Goal: Obtain resource: Obtain resource

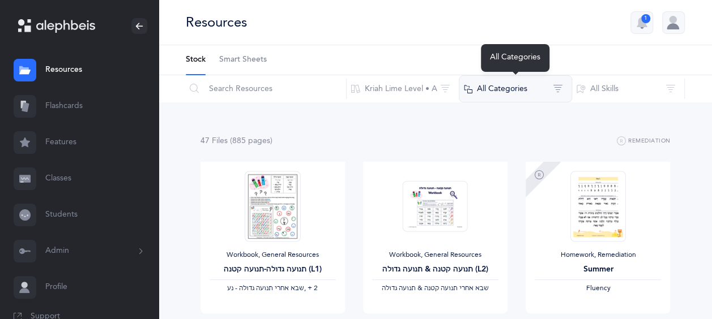
click at [529, 88] on button "All Categories" at bounding box center [515, 88] width 113 height 27
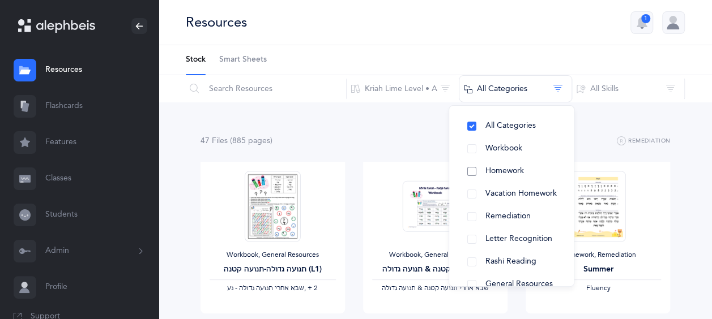
click at [464, 168] on button "Homework" at bounding box center [511, 171] width 106 height 23
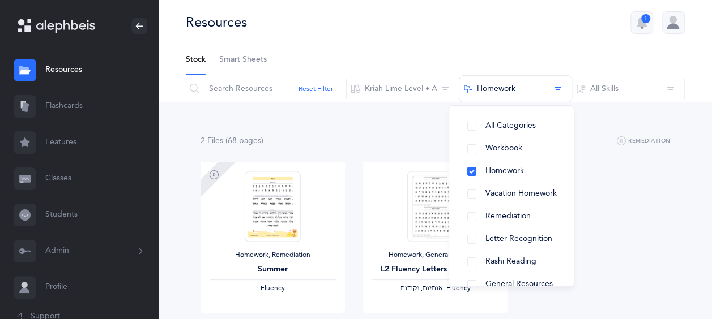
click at [385, 129] on div "2 File s (68 page s ) Remediation Homework, Remediation Summer Fluency View Hom…" at bounding box center [435, 246] width 553 height 288
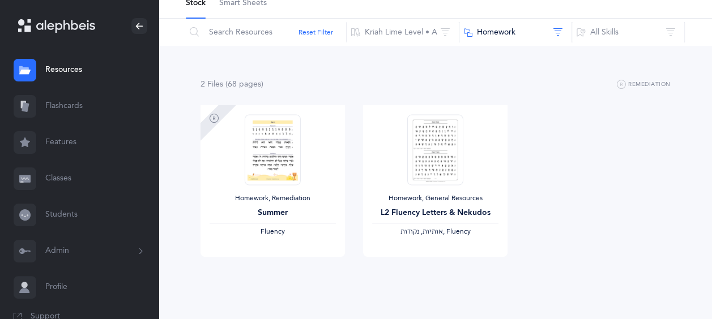
scroll to position [71, 0]
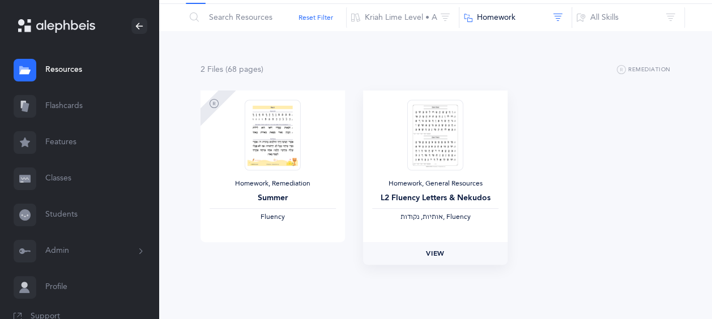
click at [435, 261] on link "View" at bounding box center [435, 253] width 144 height 23
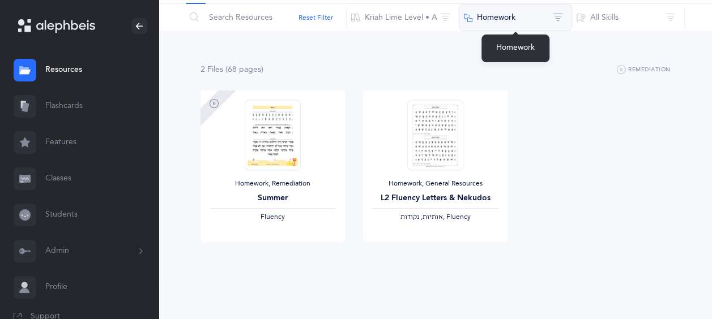
click at [501, 12] on button "Homework" at bounding box center [515, 17] width 113 height 27
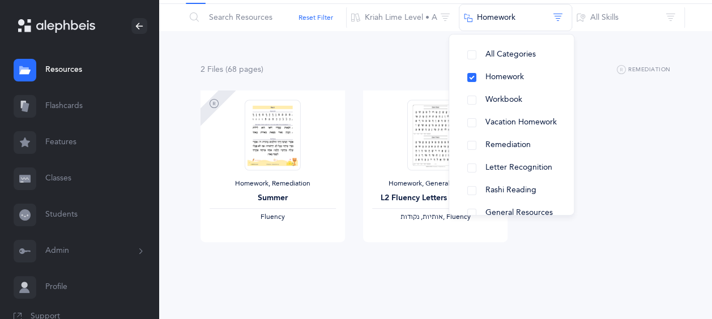
click at [390, 59] on div "2 File s (68 page s ) Remediation Homework, Remediation Summer Fluency View Hom…" at bounding box center [435, 175] width 553 height 288
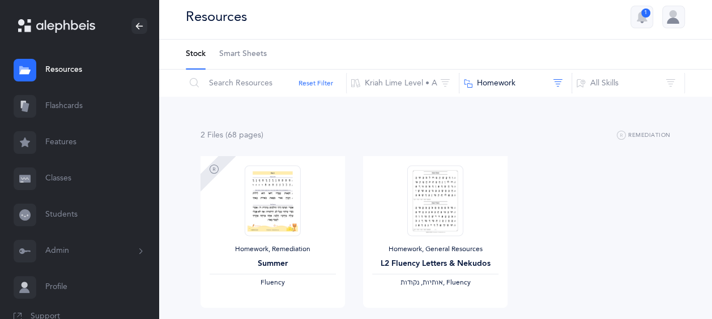
scroll to position [0, 0]
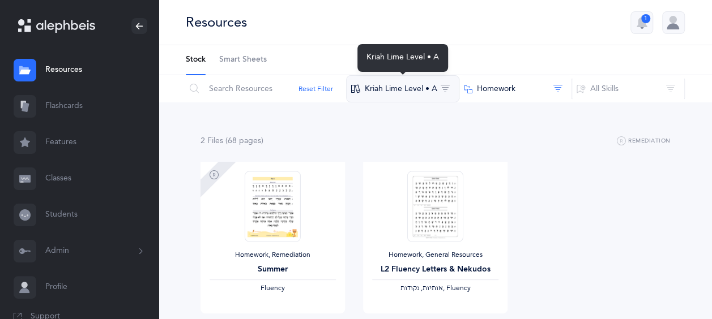
click at [412, 91] on button "Kriah Lime Level • A" at bounding box center [402, 88] width 113 height 27
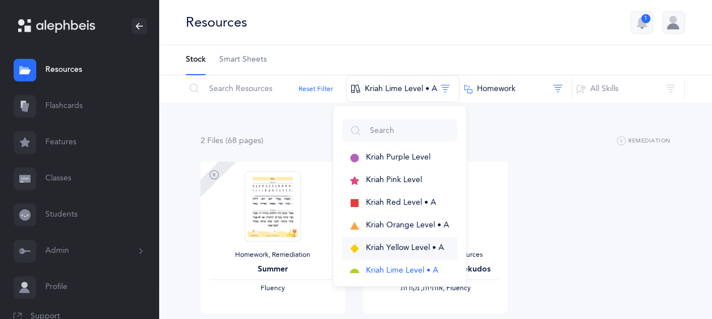
click at [405, 246] on span "Kriah Yellow Level • A" at bounding box center [405, 248] width 78 height 9
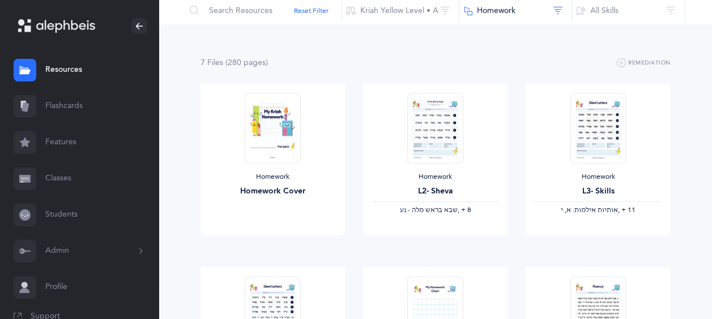
scroll to position [69, 0]
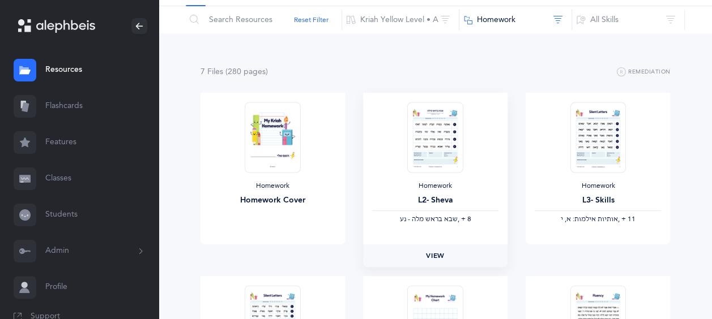
click at [440, 251] on span "View" at bounding box center [435, 256] width 18 height 10
